Goal: Find specific page/section: Find specific page/section

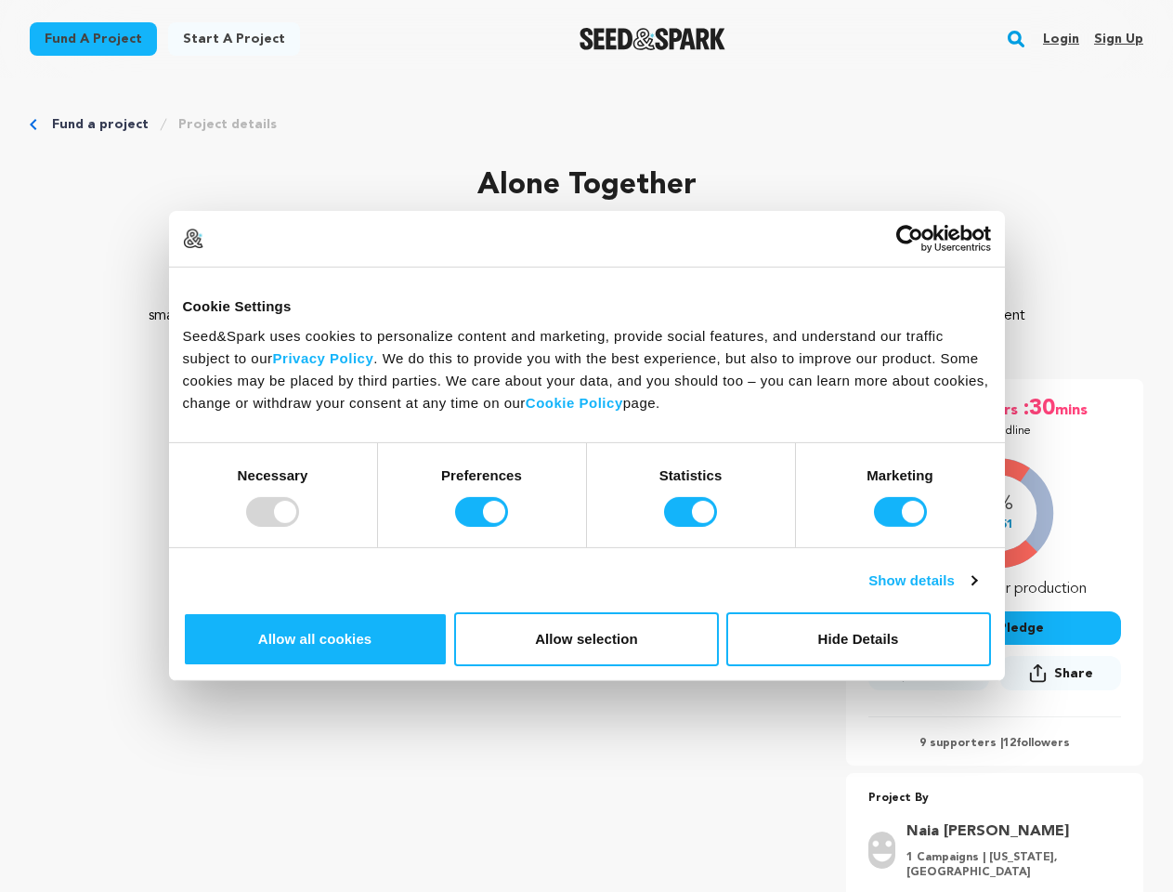
click at [299, 527] on div at bounding box center [272, 512] width 53 height 30
click at [508, 527] on input "Preferences" at bounding box center [481, 512] width 53 height 30
checkbox input "false"
click at [693, 527] on input "Statistics" at bounding box center [690, 512] width 53 height 30
checkbox input "false"
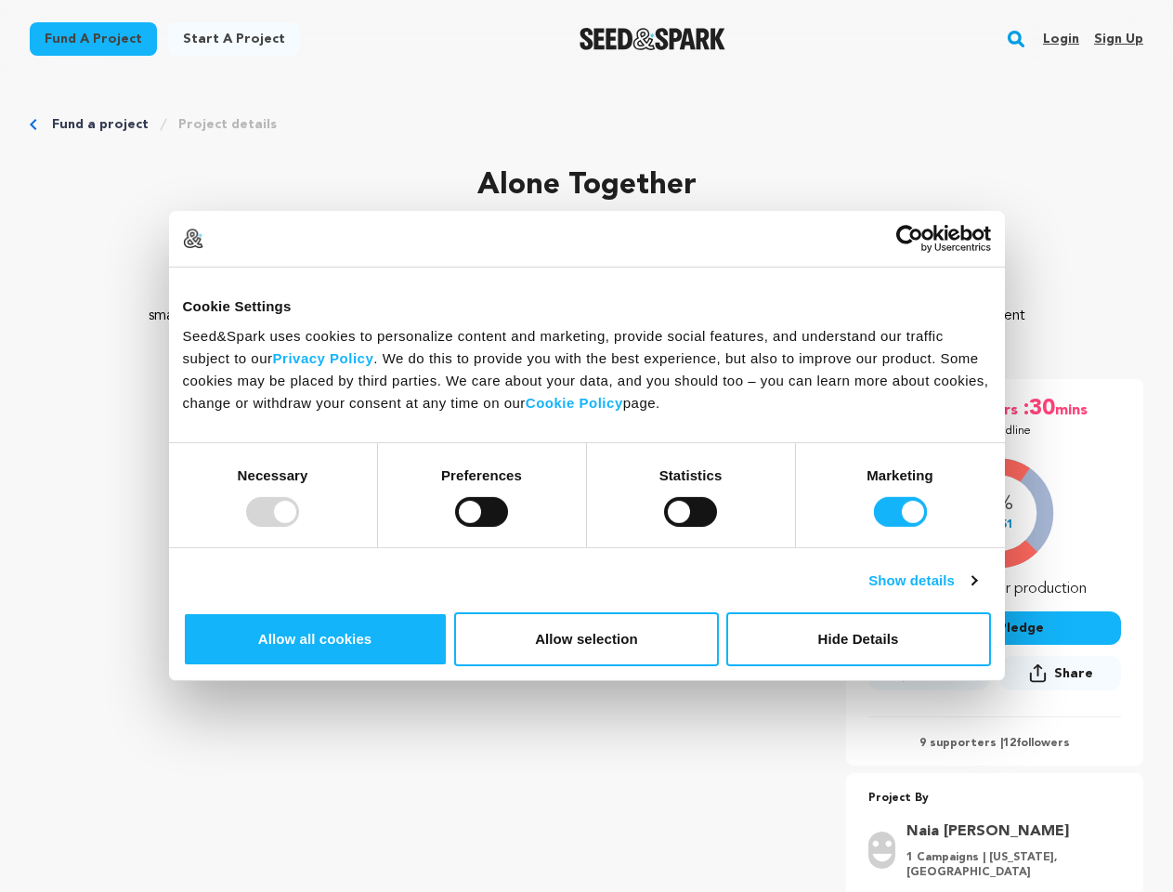
click at [874, 527] on input "Marketing" at bounding box center [900, 512] width 53 height 30
checkbox input "false"
click at [976, 592] on link "Show details" at bounding box center [922, 580] width 108 height 22
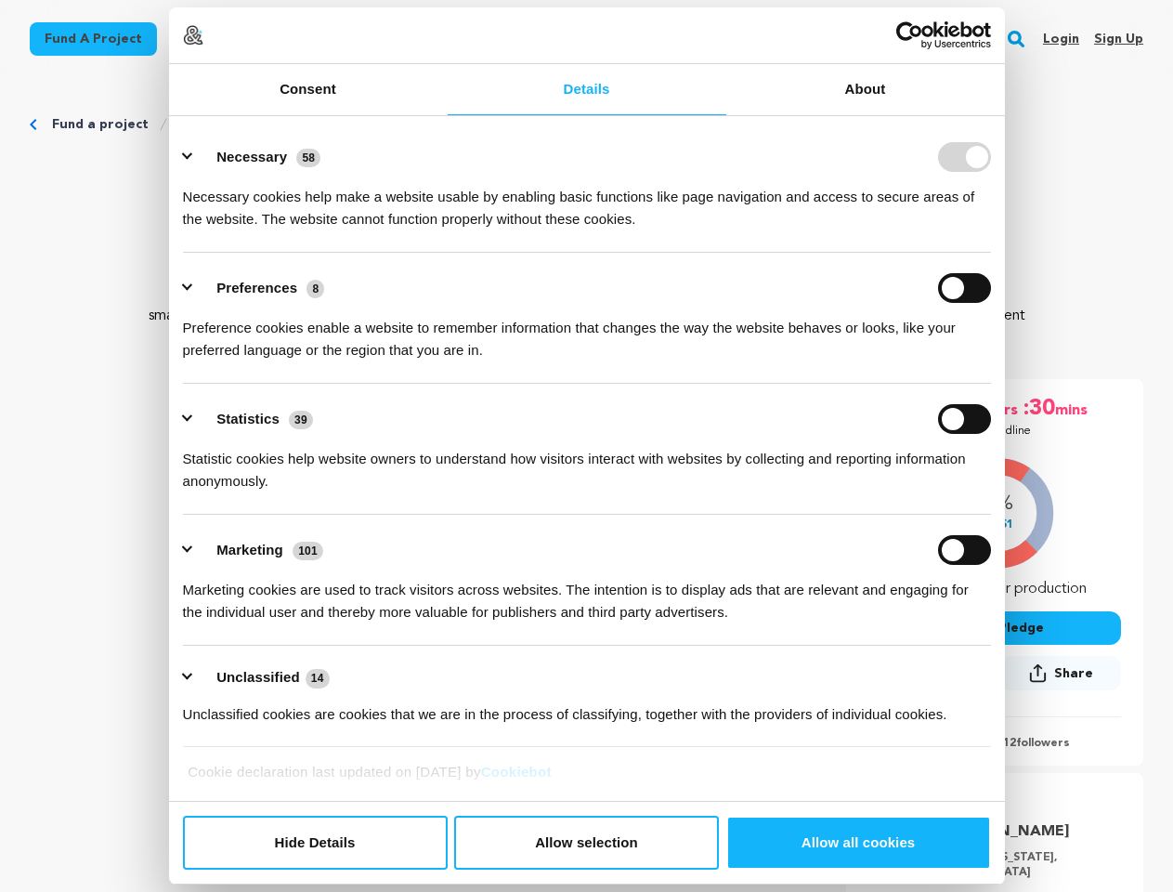
click at [1005, 115] on link "About" at bounding box center [865, 89] width 279 height 51
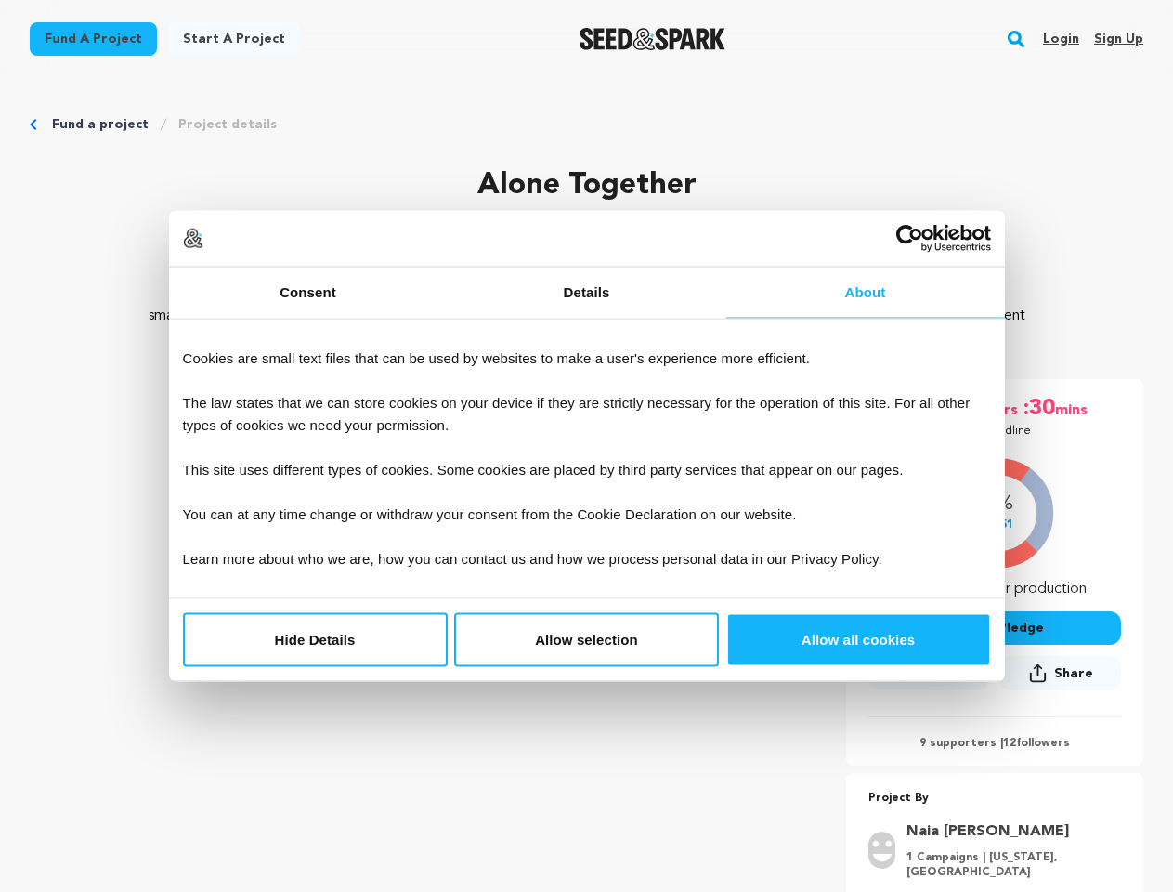
click at [1005, 681] on div "Do not sell or share my personal information Hide Details Allow selection Custo…" at bounding box center [587, 640] width 836 height 82
click at [1020, 39] on rect "button" at bounding box center [1016, 39] width 22 height 22
click at [215, 124] on input "text" at bounding box center [587, 134] width 1058 height 25
